Goal: Task Accomplishment & Management: Use online tool/utility

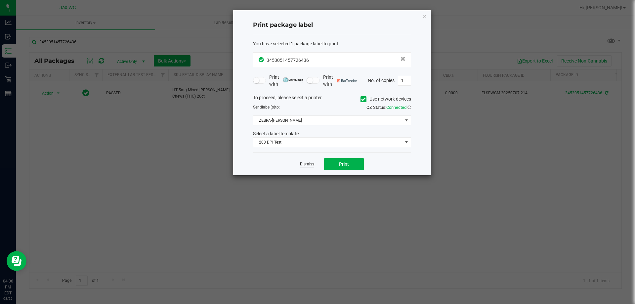
click at [312, 162] on link "Dismiss" at bounding box center [307, 164] width 14 height 6
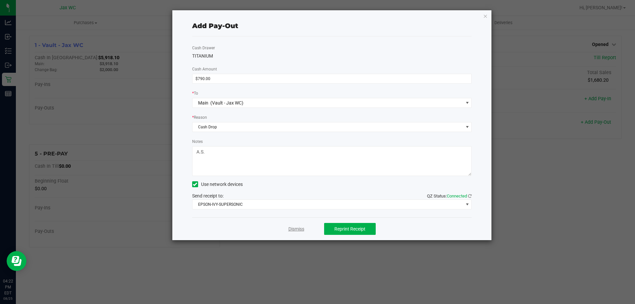
click at [296, 228] on link "Dismiss" at bounding box center [296, 229] width 16 height 7
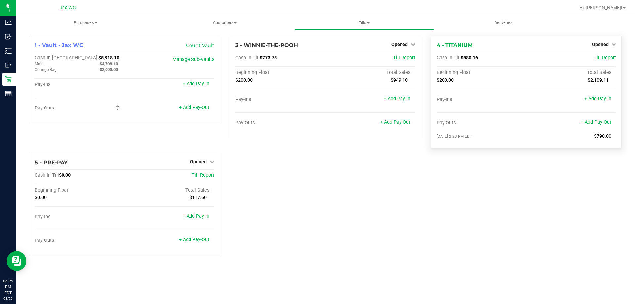
click at [598, 122] on link "+ Add Pay-Out" at bounding box center [596, 122] width 30 height 6
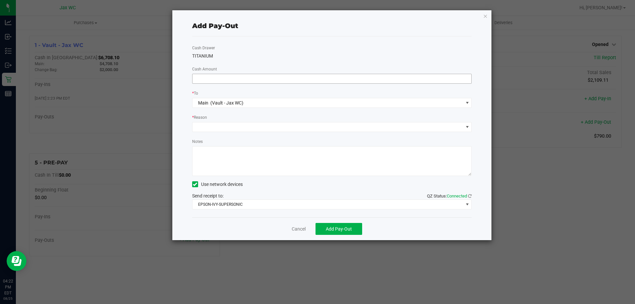
click at [403, 81] on input at bounding box center [332, 78] width 279 height 9
type input "$360.00"
click at [267, 126] on span at bounding box center [328, 126] width 271 height 9
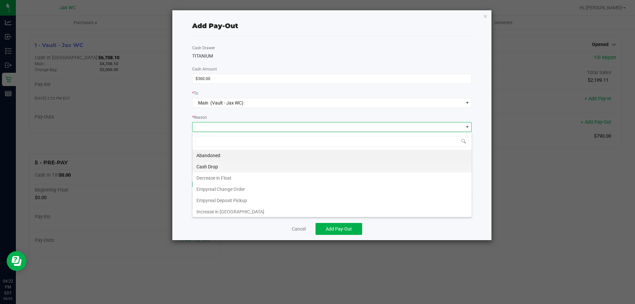
scroll to position [10, 280]
click at [218, 164] on li "Cash Drop" at bounding box center [332, 166] width 279 height 11
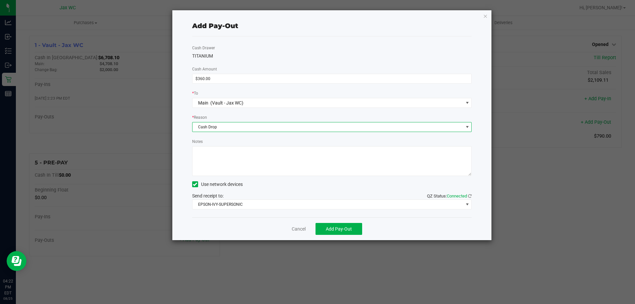
click at [222, 164] on textarea "Notes" at bounding box center [332, 161] width 280 height 30
type textarea "JH"
click at [336, 230] on span "Add Pay-Out" at bounding box center [339, 228] width 26 height 5
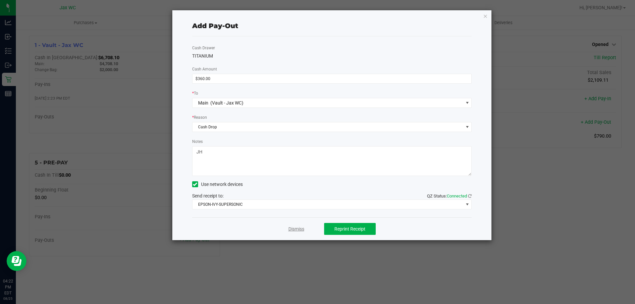
click at [293, 226] on link "Dismiss" at bounding box center [296, 229] width 16 height 7
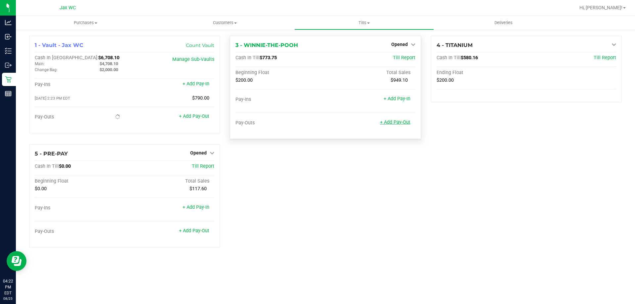
click at [393, 121] on link "+ Add Pay-Out" at bounding box center [395, 122] width 30 height 6
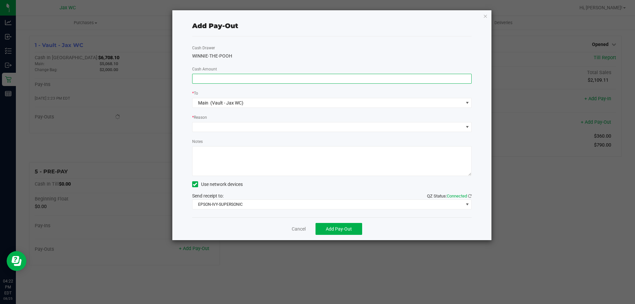
click at [293, 81] on input at bounding box center [332, 78] width 279 height 9
type input "$1.00"
click at [252, 123] on div "* Reason" at bounding box center [332, 123] width 290 height 18
click at [247, 125] on span at bounding box center [328, 126] width 271 height 9
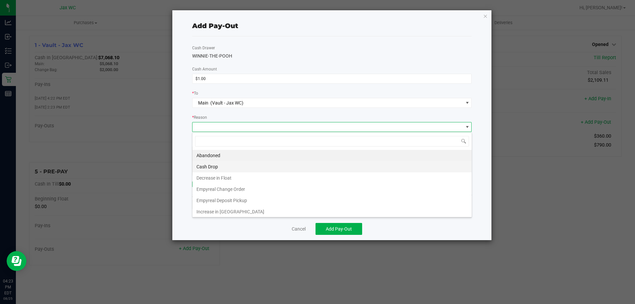
drag, startPoint x: 214, startPoint y: 162, endPoint x: 219, endPoint y: 156, distance: 7.5
click at [214, 161] on li "Cash Drop" at bounding box center [332, 166] width 279 height 11
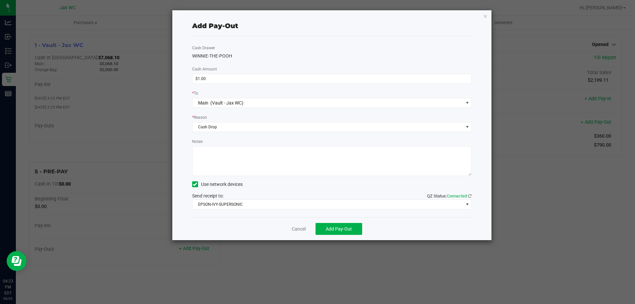
click at [220, 156] on textarea "Notes" at bounding box center [332, 161] width 280 height 30
type textarea "JH"
click at [334, 228] on span "Add Pay-Out" at bounding box center [339, 228] width 26 height 5
